Goal: Task Accomplishment & Management: Complete application form

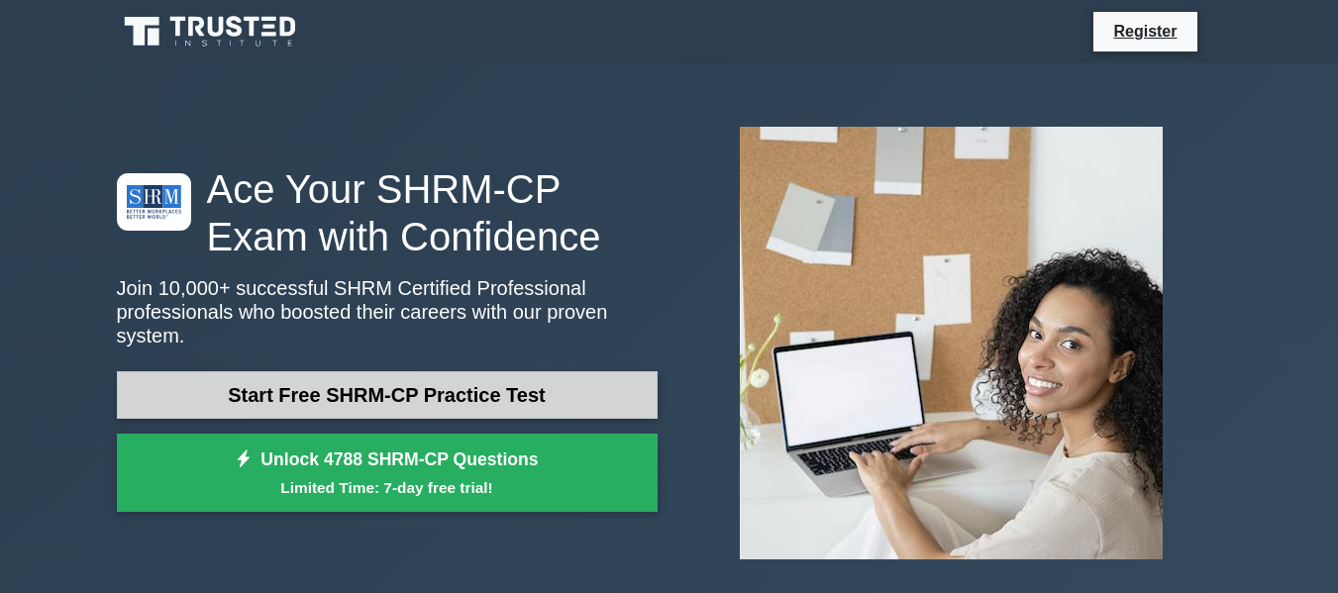
click at [291, 386] on link "Start Free SHRM-CP Practice Test" at bounding box center [387, 395] width 541 height 48
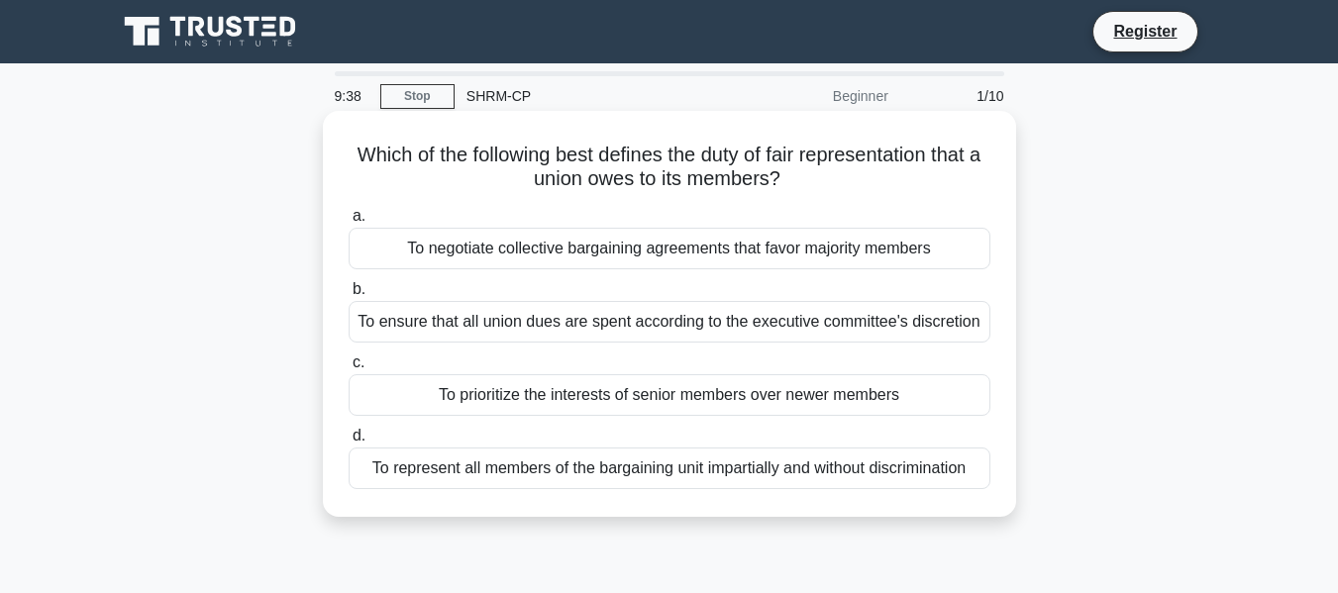
click at [462, 470] on div "To represent all members of the bargaining unit impartially and without discrim…" at bounding box center [669, 468] width 642 height 42
click at [348, 443] on input "d. To represent all members of the bargaining unit impartially and without disc…" at bounding box center [348, 436] width 0 height 13
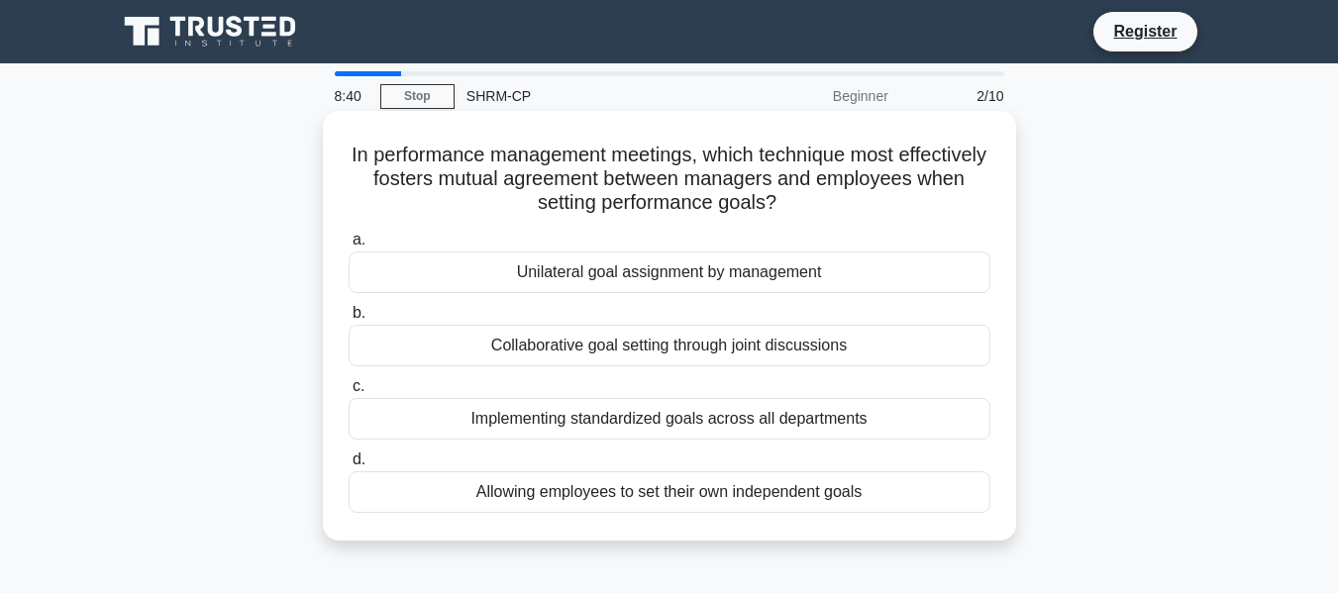
click at [389, 346] on div "Collaborative goal setting through joint discussions" at bounding box center [669, 346] width 642 height 42
click at [348, 320] on input "b. Collaborative goal setting through joint discussions" at bounding box center [348, 313] width 0 height 13
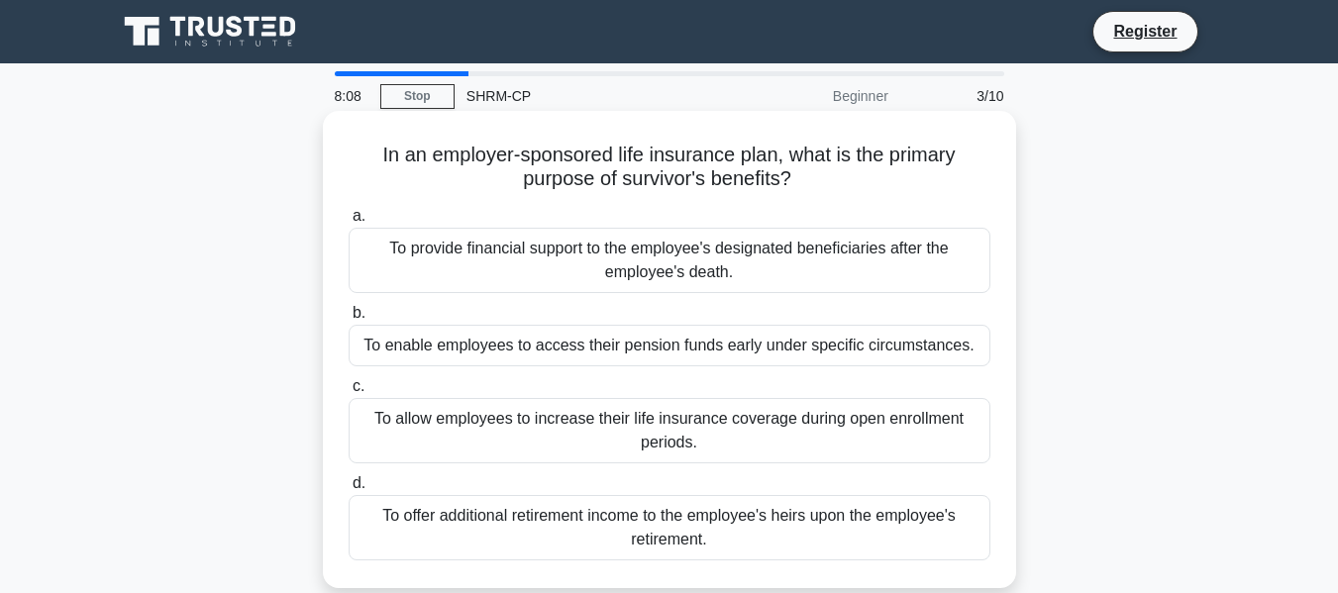
click at [419, 249] on div "To provide financial support to the employee's designated beneficiaries after t…" at bounding box center [669, 260] width 642 height 65
click at [348, 223] on input "a. To provide financial support to the employee's designated beneficiaries afte…" at bounding box center [348, 216] width 0 height 13
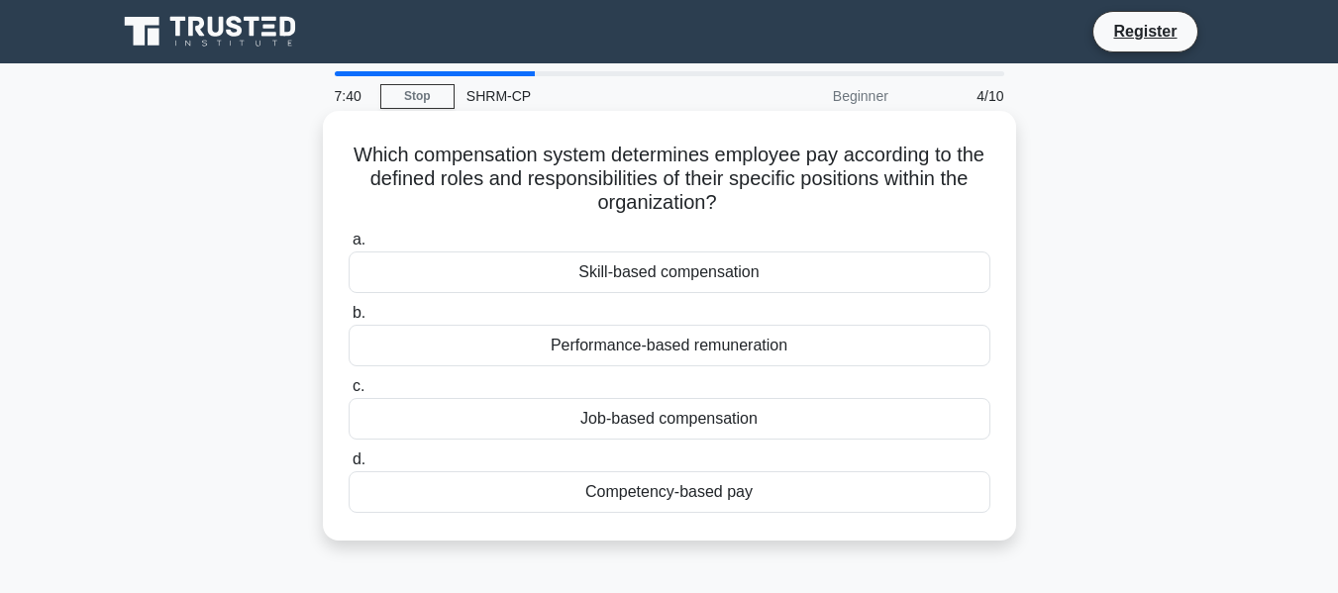
click at [392, 413] on div "Job-based compensation" at bounding box center [669, 419] width 642 height 42
click at [348, 393] on input "c. Job-based compensation" at bounding box center [348, 386] width 0 height 13
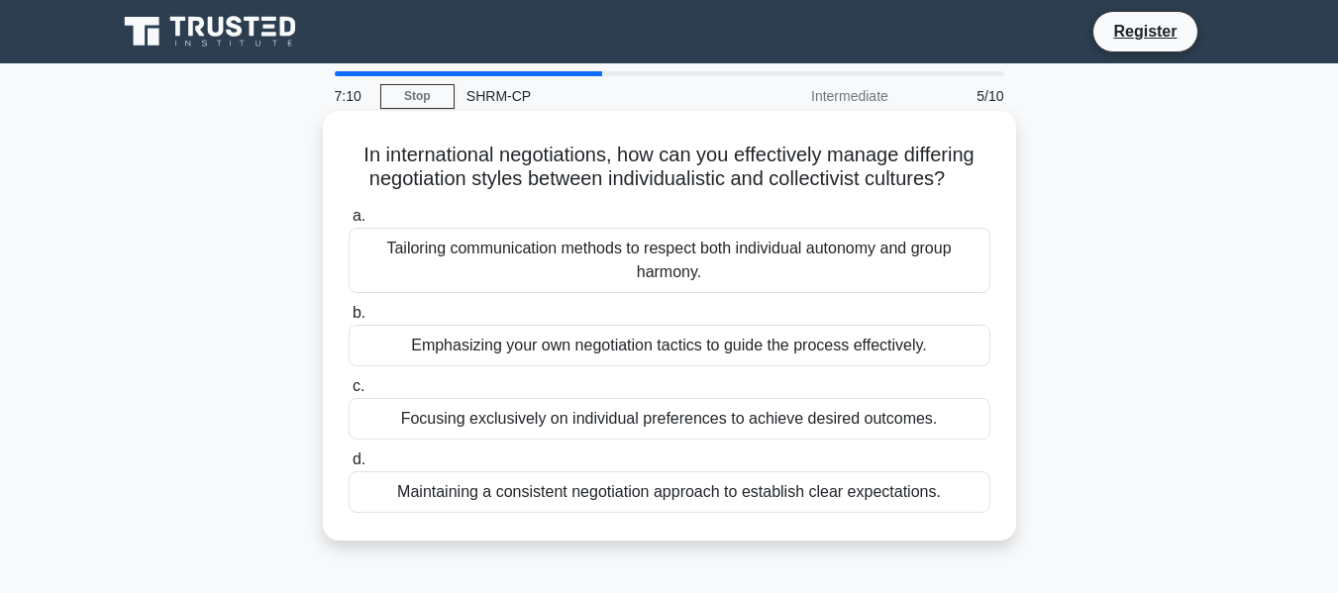
click at [480, 498] on div "Maintaining a consistent negotiation approach to establish clear expectations." at bounding box center [669, 492] width 642 height 42
click at [348, 466] on input "d. Maintaining a consistent negotiation approach to establish clear expectation…" at bounding box center [348, 459] width 0 height 13
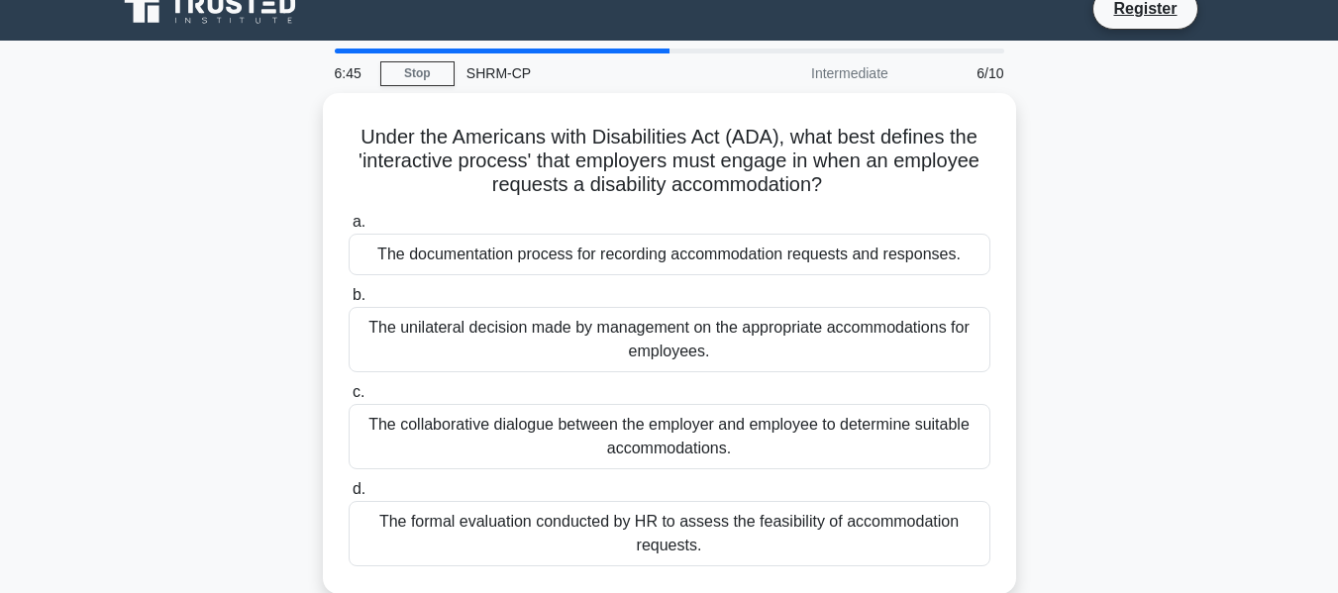
scroll to position [24, 0]
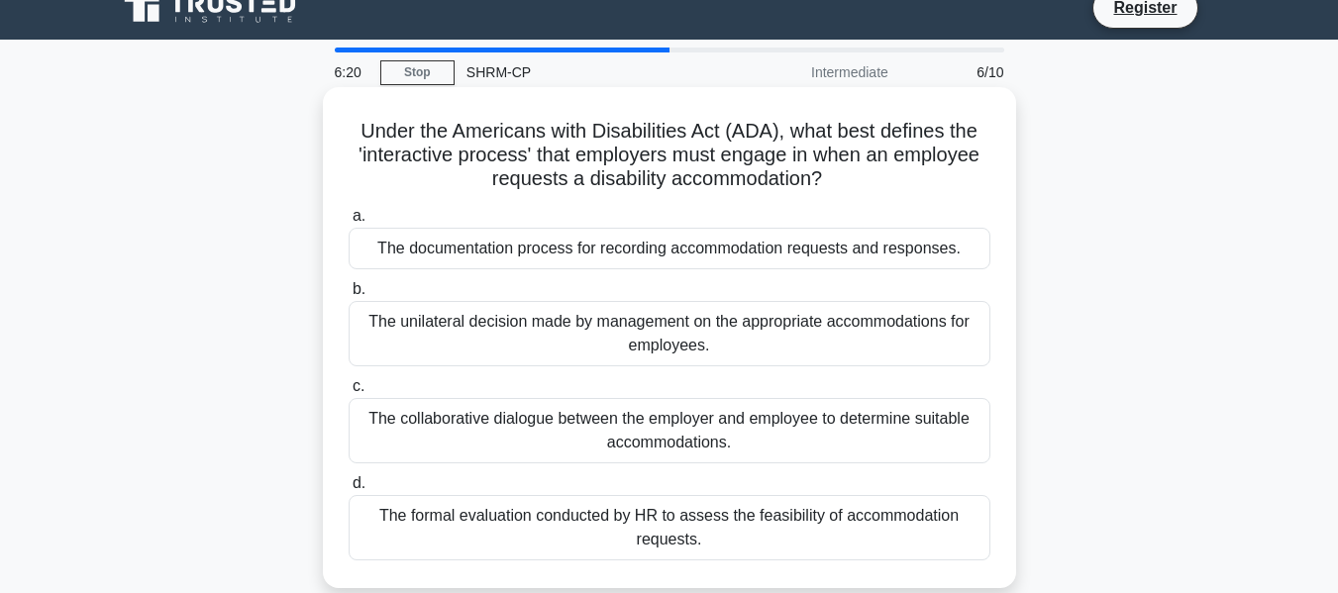
click at [573, 442] on div "The collaborative dialogue between the employer and employee to determine suita…" at bounding box center [669, 430] width 642 height 65
click at [348, 393] on input "c. The collaborative dialogue between the employer and employee to determine su…" at bounding box center [348, 386] width 0 height 13
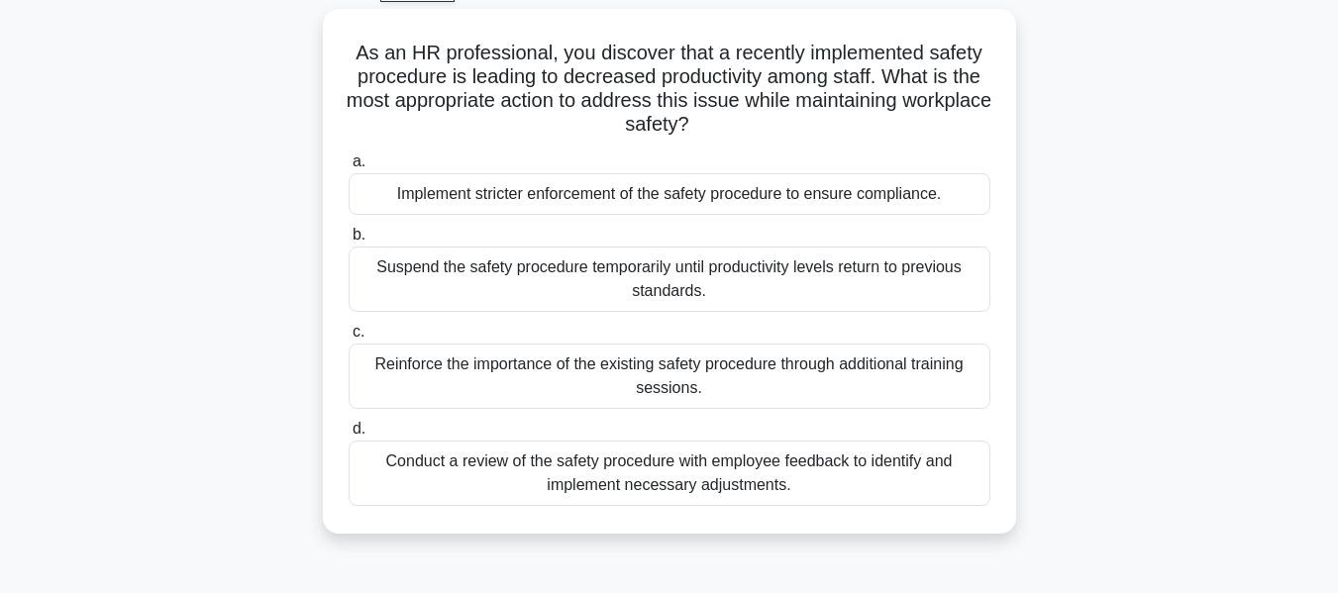
scroll to position [106, 0]
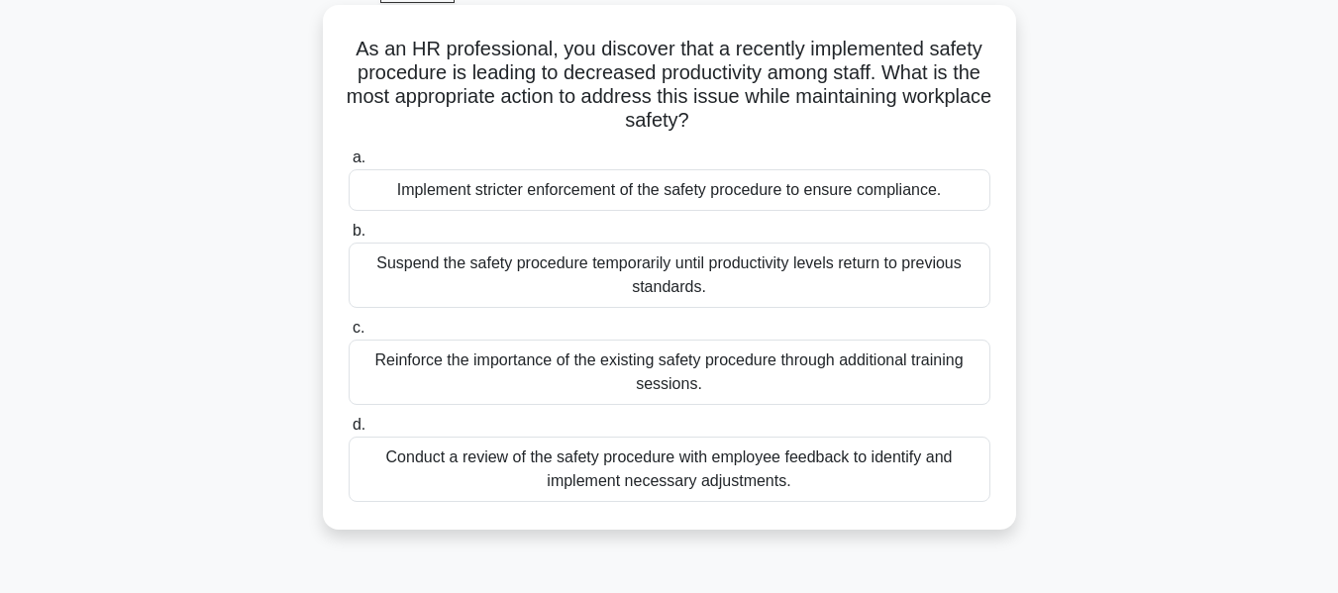
click at [438, 475] on div "Conduct a review of the safety procedure with employee feedback to identify and…" at bounding box center [669, 469] width 642 height 65
click at [348, 432] on input "d. Conduct a review of the safety procedure with employee feedback to identify …" at bounding box center [348, 425] width 0 height 13
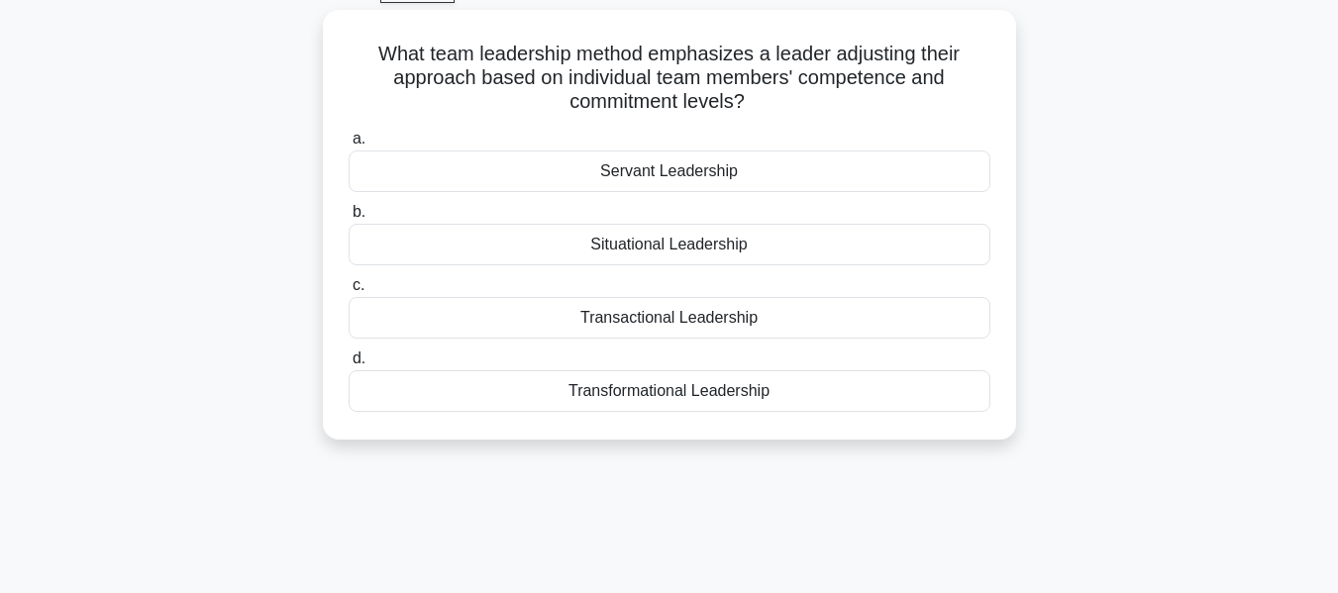
scroll to position [0, 0]
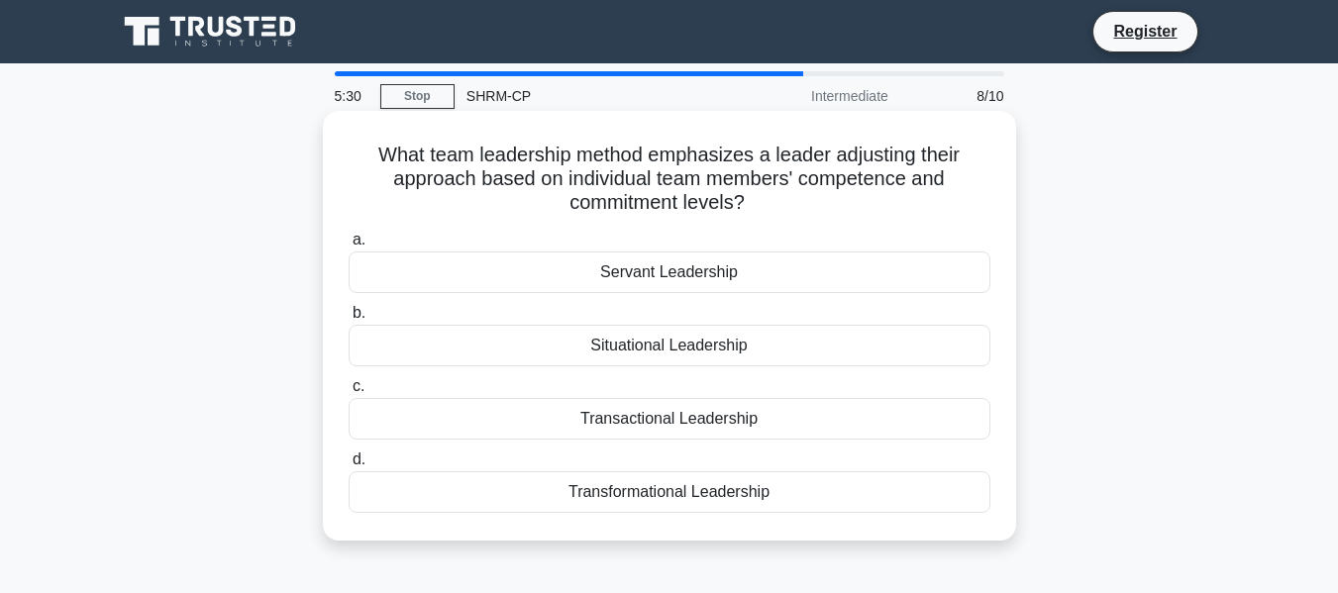
click at [458, 495] on div "Transformational Leadership" at bounding box center [669, 492] width 642 height 42
click at [348, 466] on input "d. Transformational Leadership" at bounding box center [348, 459] width 0 height 13
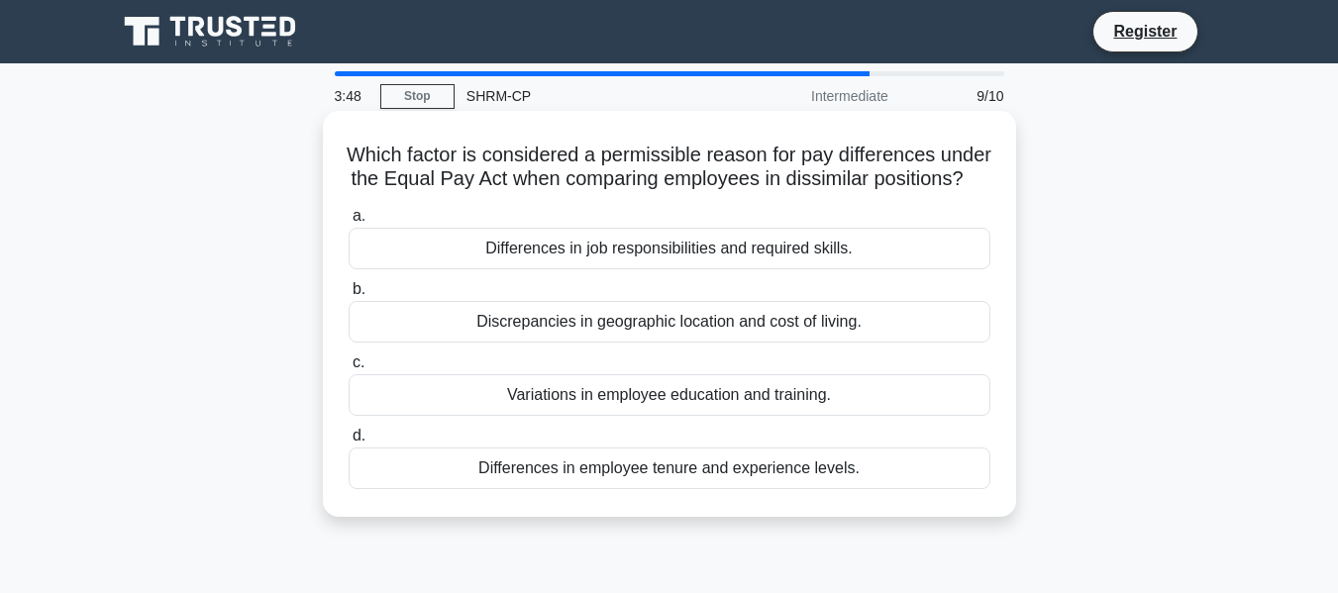
click at [527, 489] on div "Differences in employee tenure and experience levels." at bounding box center [669, 468] width 642 height 42
click at [348, 443] on input "d. Differences in employee tenure and experience levels." at bounding box center [348, 436] width 0 height 13
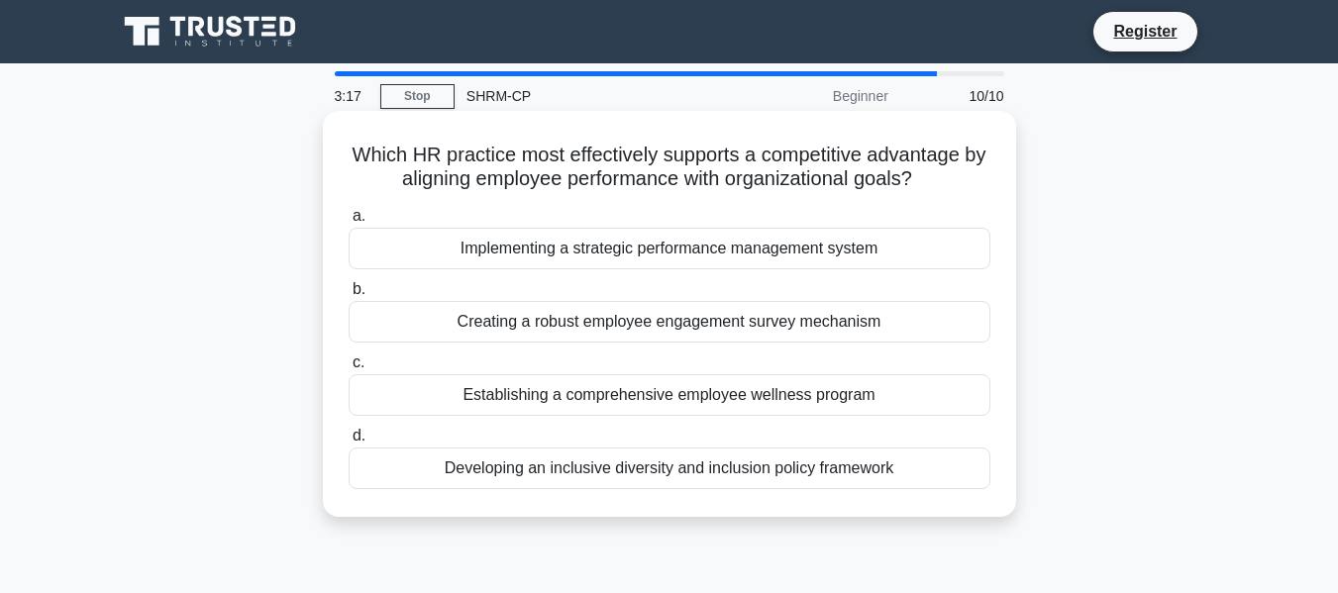
click at [431, 248] on div "Implementing a strategic performance management system" at bounding box center [669, 249] width 642 height 42
click at [348, 223] on input "a. Implementing a strategic performance management system" at bounding box center [348, 216] width 0 height 13
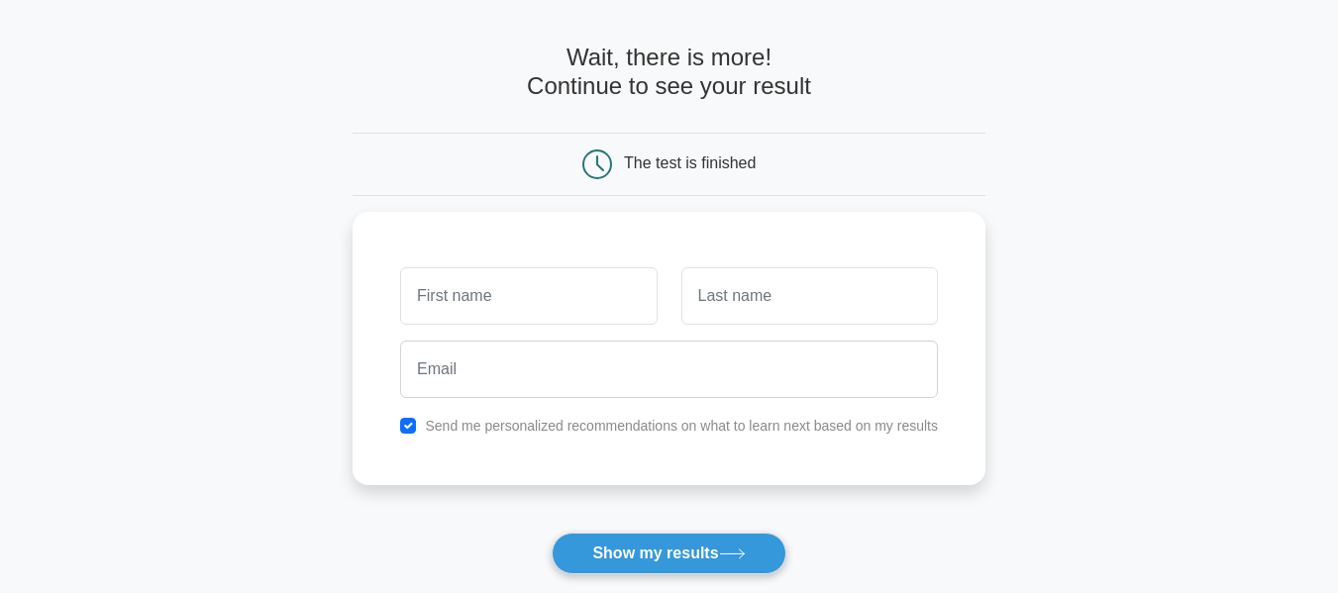
scroll to position [68, 0]
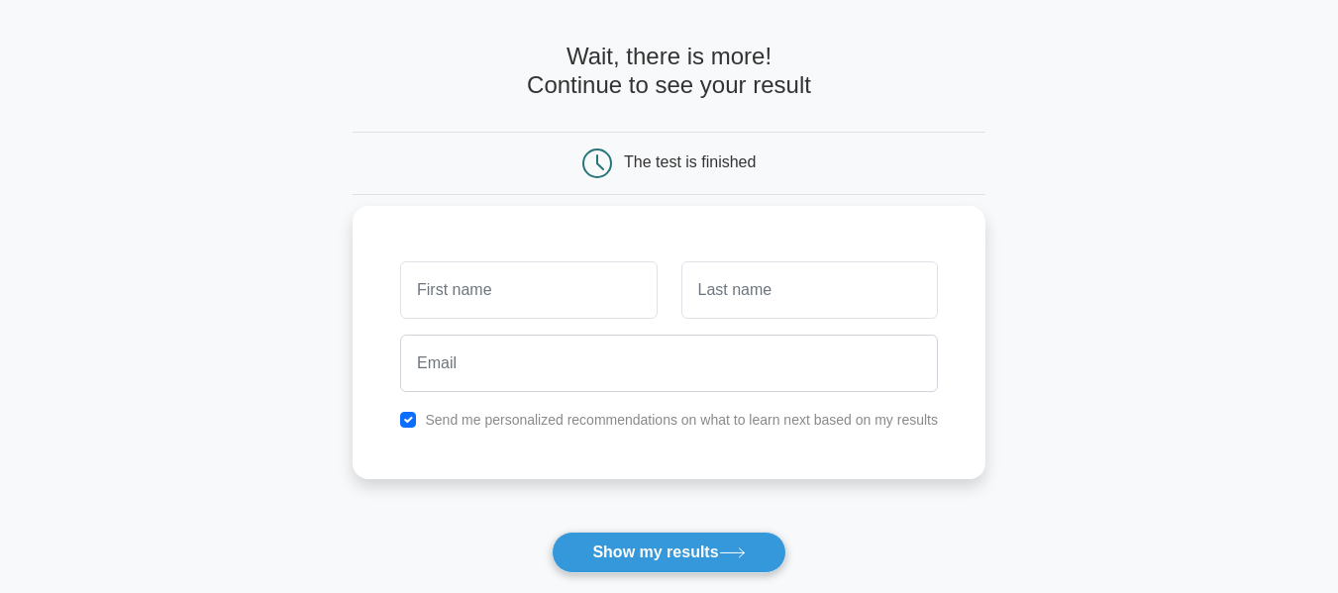
click at [439, 292] on input "text" at bounding box center [528, 289] width 256 height 57
type input "[PERSON_NAME]"
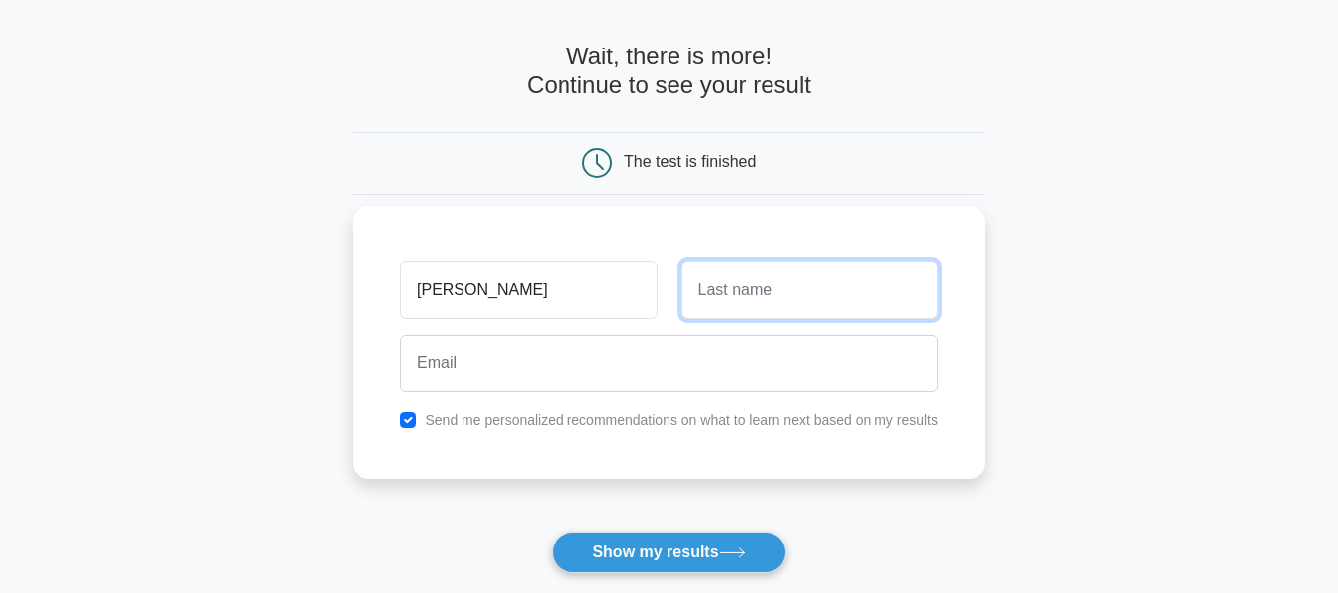
click at [704, 301] on input "text" at bounding box center [809, 289] width 256 height 57
type input "Leinberger"
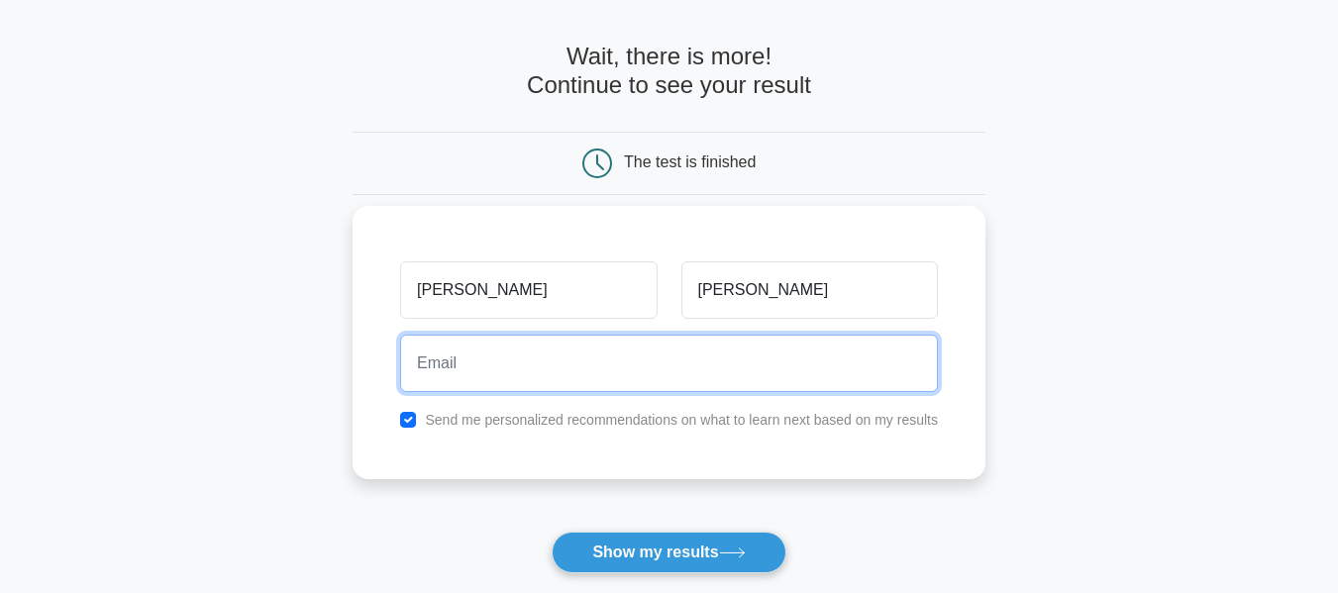
click at [722, 375] on input "email" at bounding box center [669, 363] width 538 height 57
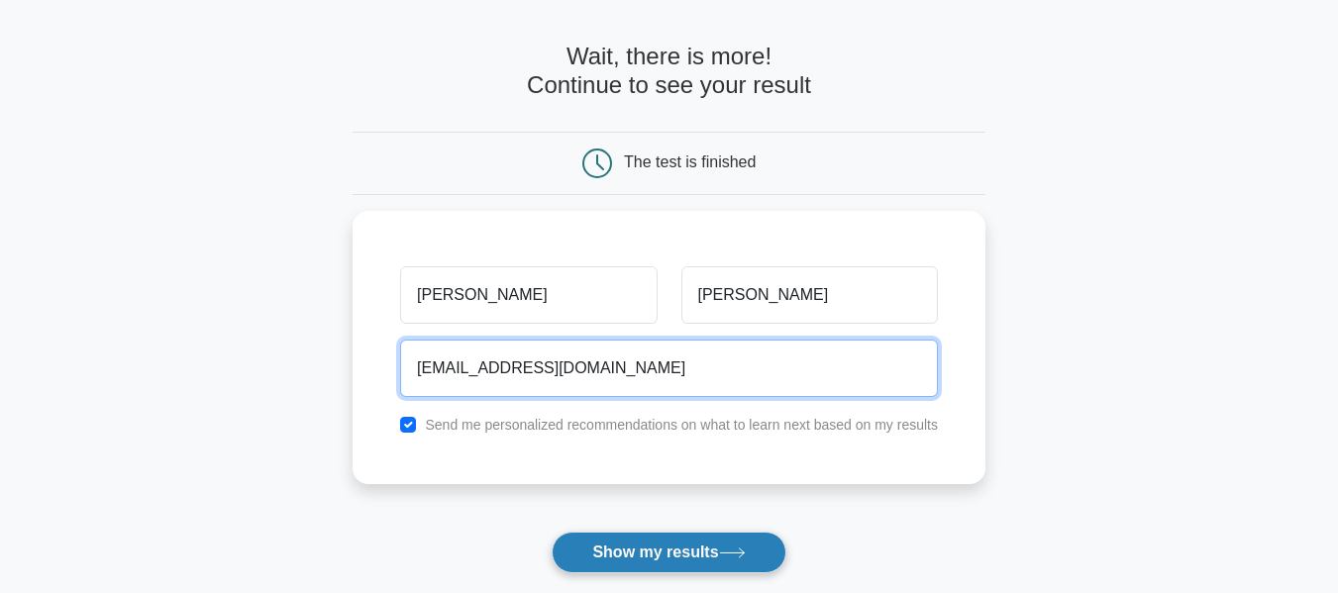
type input "royals.aleinberger@gmail.com"
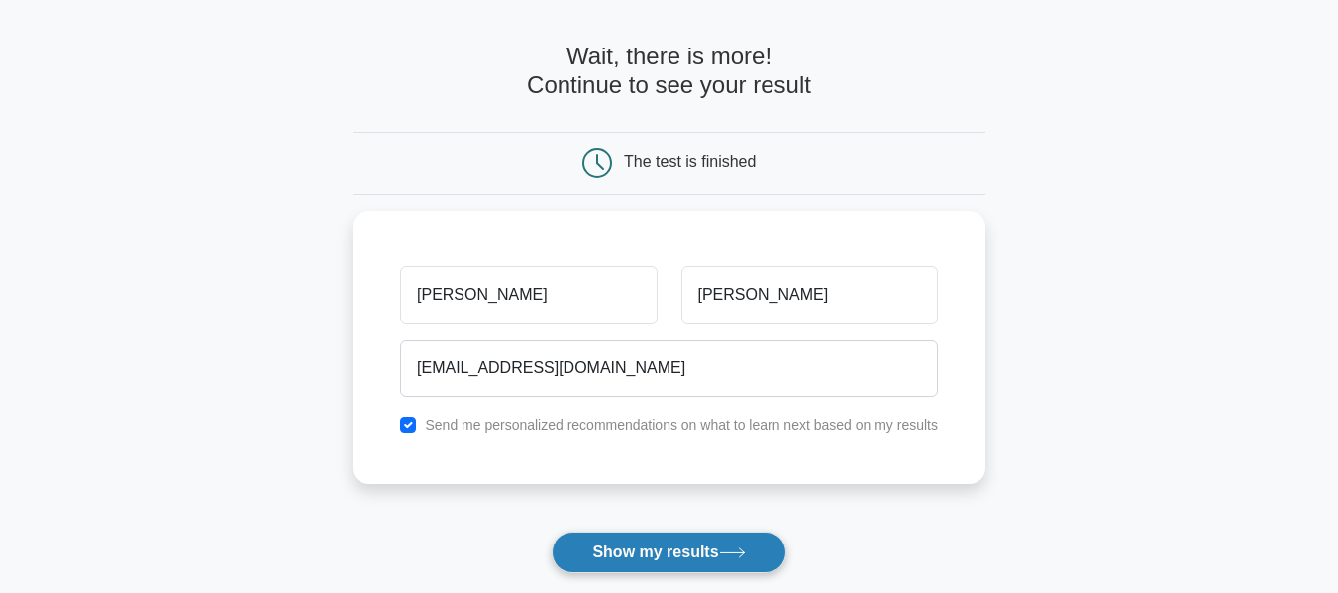
click at [657, 546] on button "Show my results" at bounding box center [668, 553] width 234 height 42
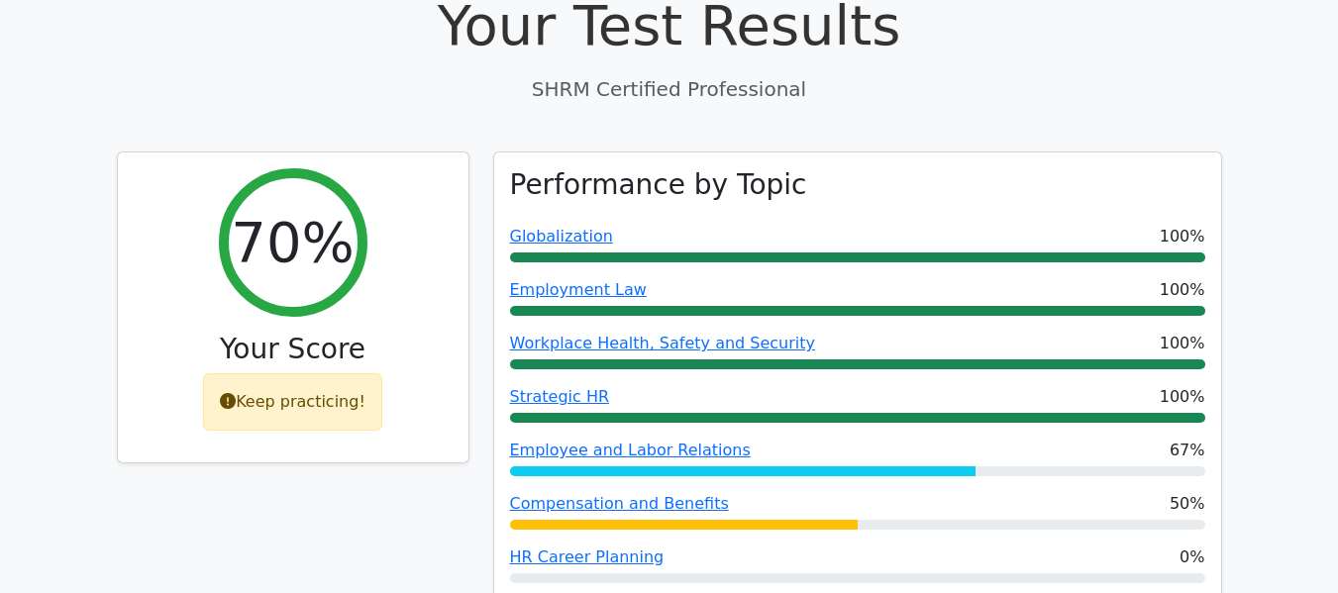
scroll to position [656, 0]
